Goal: Transaction & Acquisition: Purchase product/service

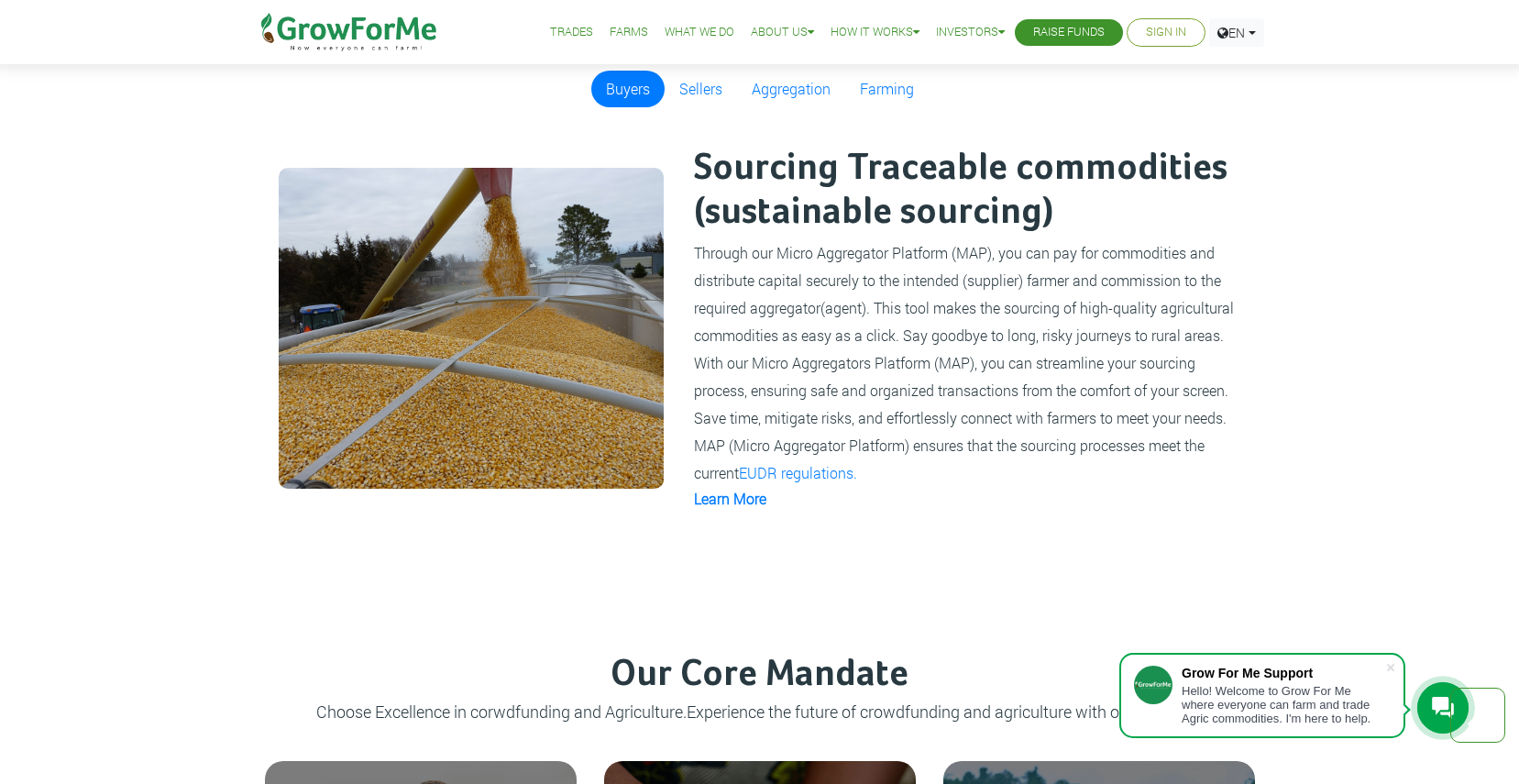
scroll to position [1466, 0]
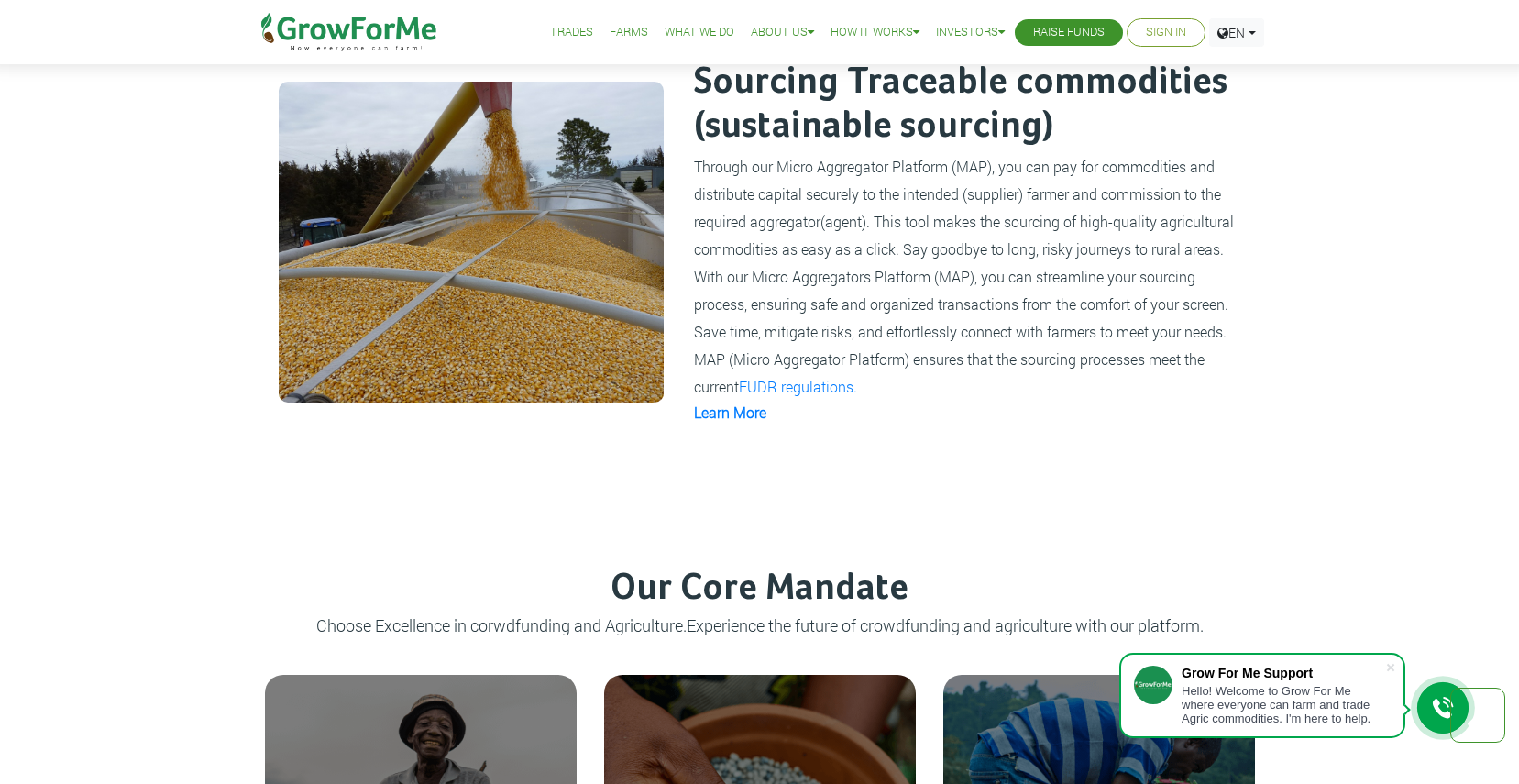
click at [611, 35] on link "Farms" at bounding box center [628, 33] width 38 height 20
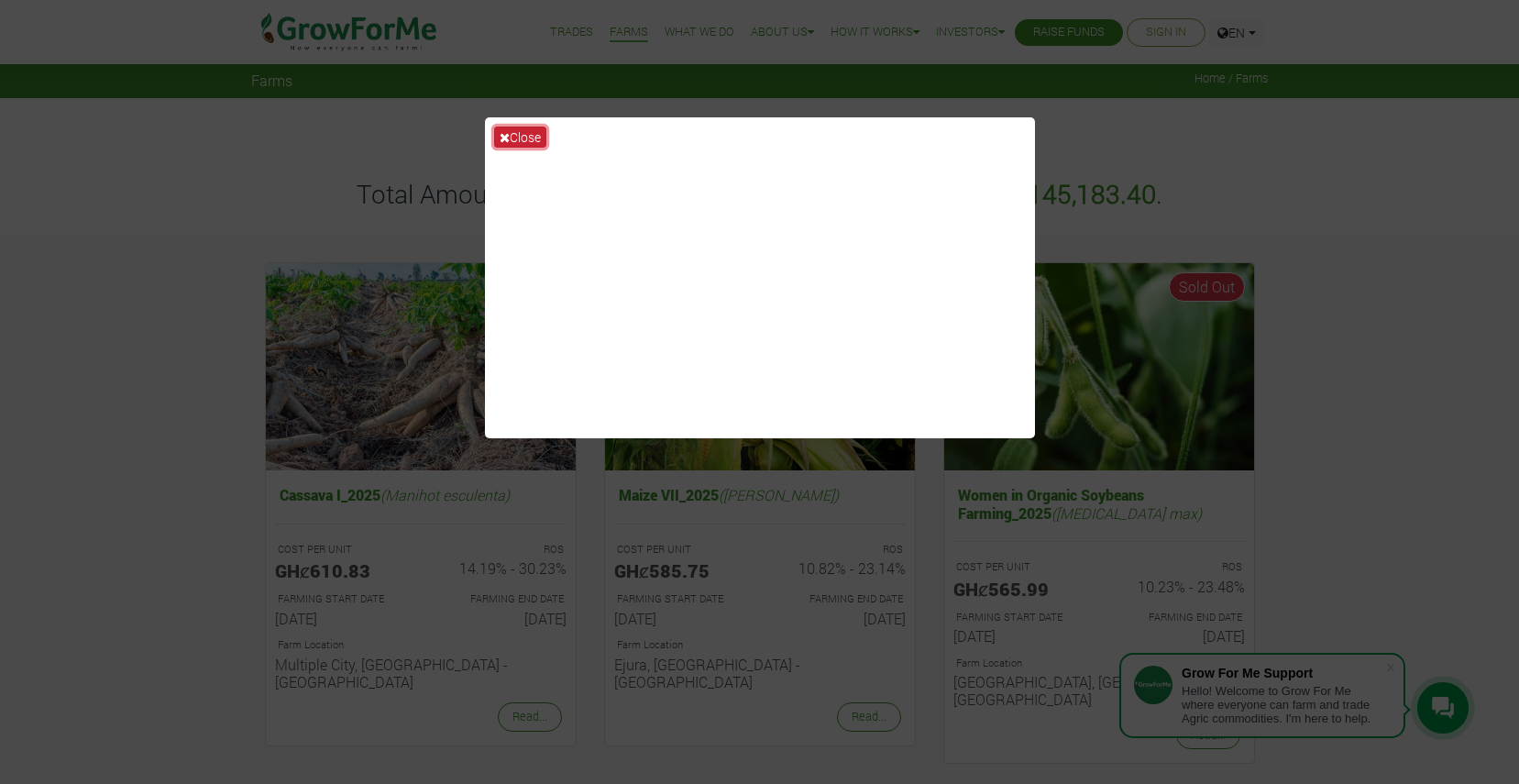
click at [523, 136] on button "Close" at bounding box center [520, 137] width 52 height 21
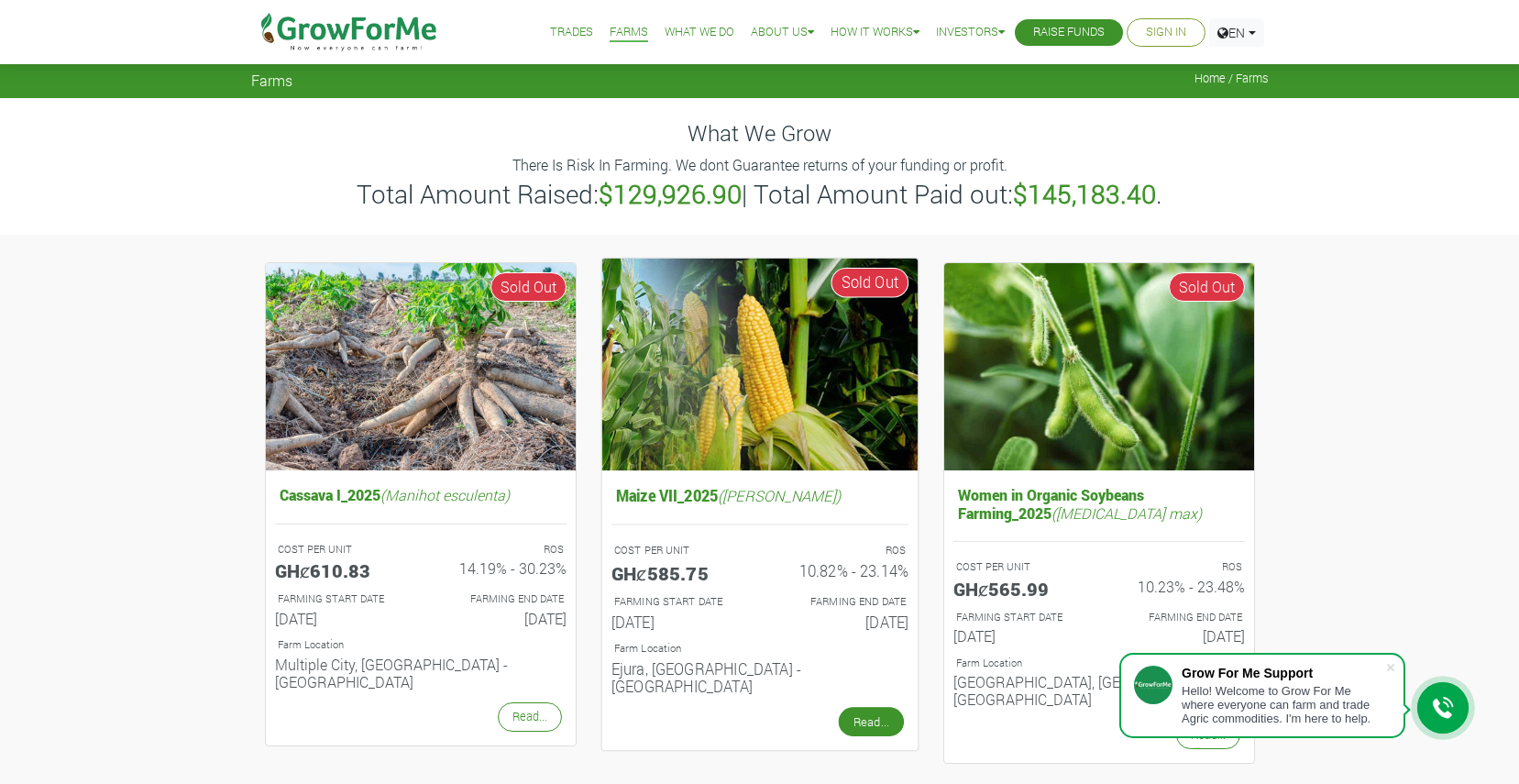
click at [873, 707] on link "Read..." at bounding box center [870, 721] width 65 height 29
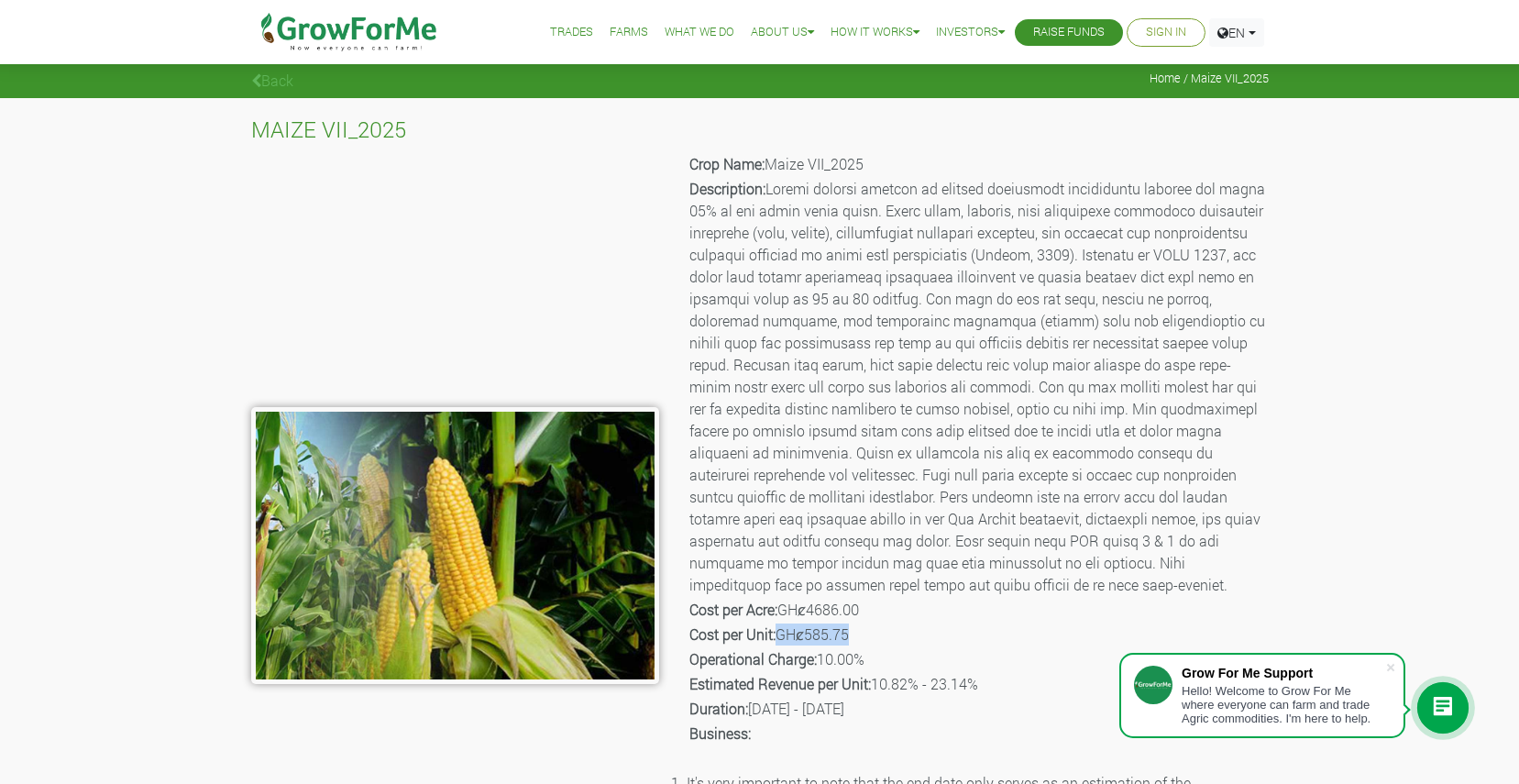
drag, startPoint x: 859, startPoint y: 637, endPoint x: 783, endPoint y: 637, distance: 76.0
click at [783, 637] on p "Cost per Unit: GHȼ585.75" at bounding box center [978, 635] width 577 height 22
drag, startPoint x: 783, startPoint y: 637, endPoint x: 780, endPoint y: 611, distance: 26.2
click at [780, 611] on p "Cost per Acre: GHȼ4686.00" at bounding box center [978, 609] width 577 height 22
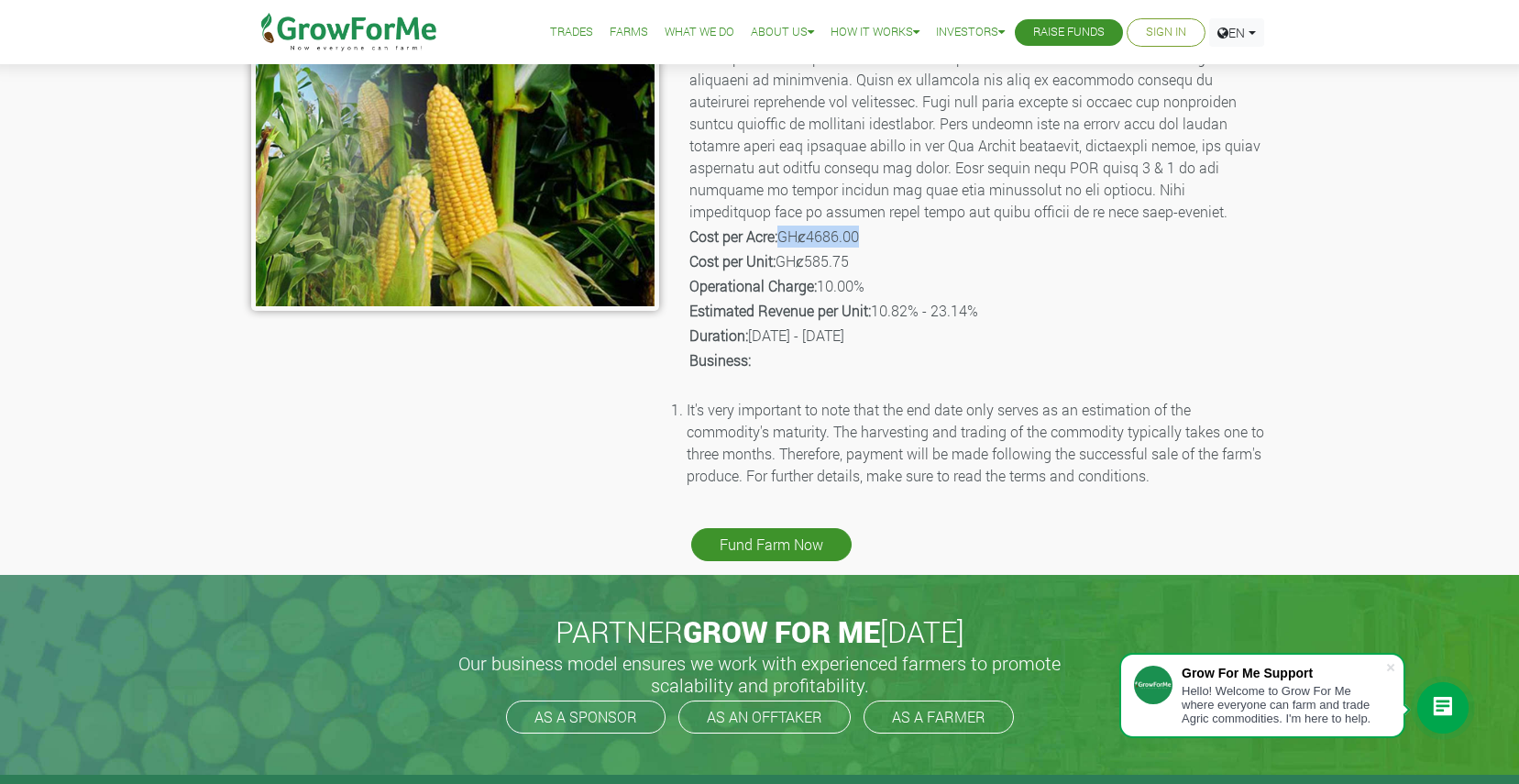
scroll to position [458, 0]
